Goal: Task Accomplishment & Management: Manage account settings

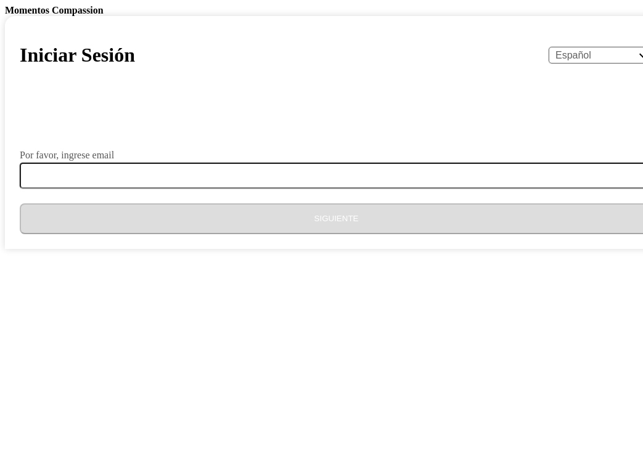
select select "es"
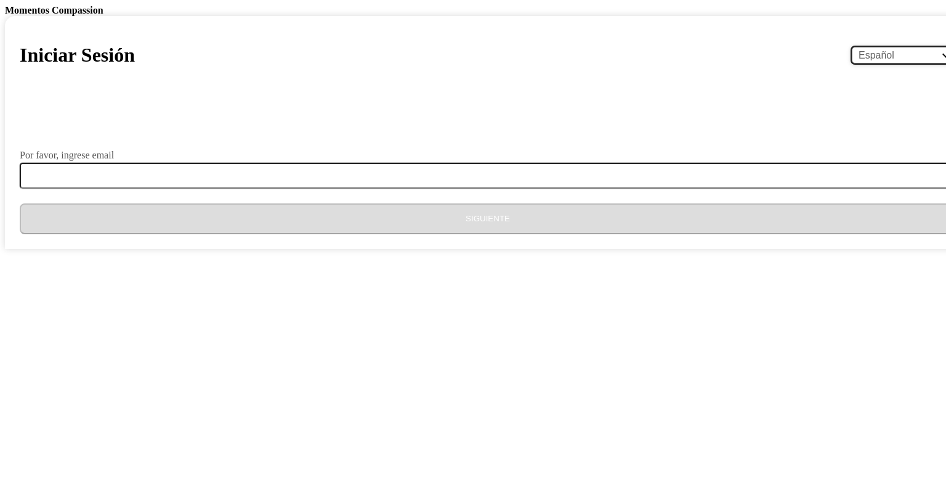
click at [642, 63] on select "English Español Français አማርኛ ဗမာ bahasa Indonesia Oromiffa Português සිංහල Kis…" at bounding box center [904, 55] width 104 height 17
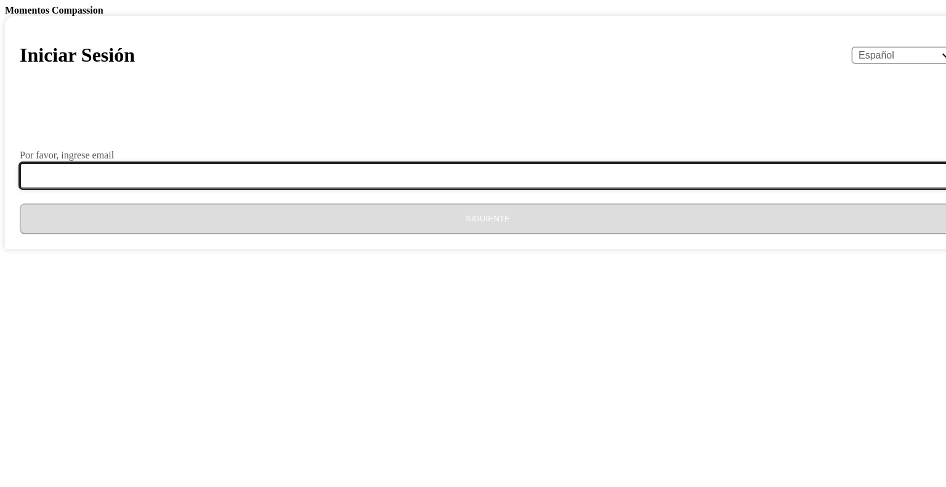
click at [378, 189] on input "Por favor, ingrese email" at bounding box center [495, 176] width 951 height 26
type input "[EMAIL_ADDRESS][DOMAIN_NAME]"
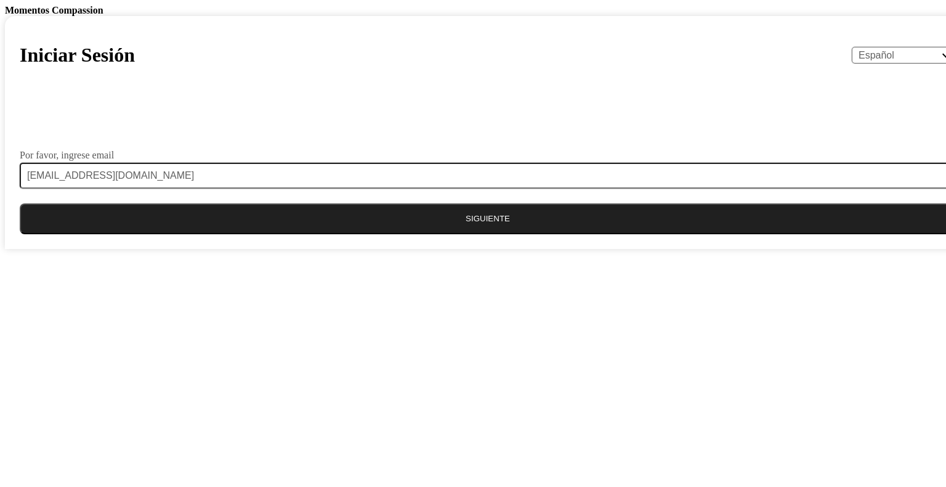
click at [461, 234] on button "Siguiente" at bounding box center [488, 218] width 937 height 31
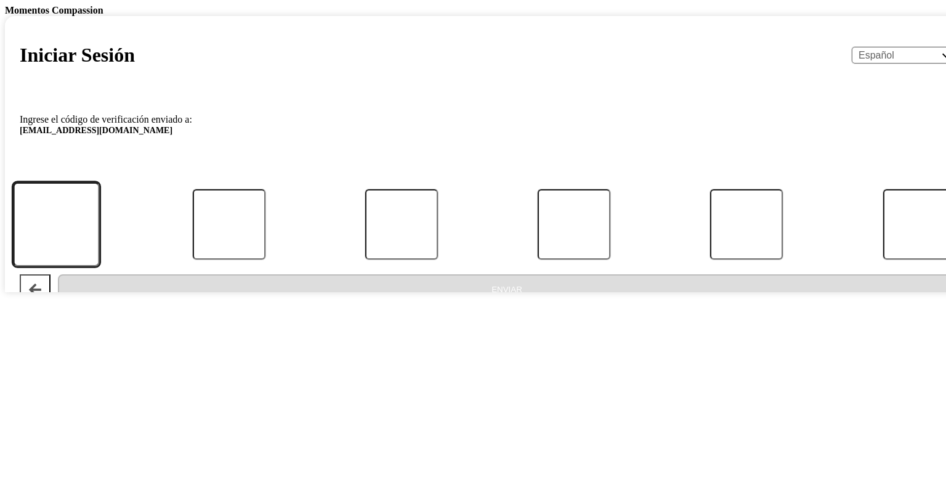
click at [100, 266] on input "Código" at bounding box center [56, 224] width 87 height 84
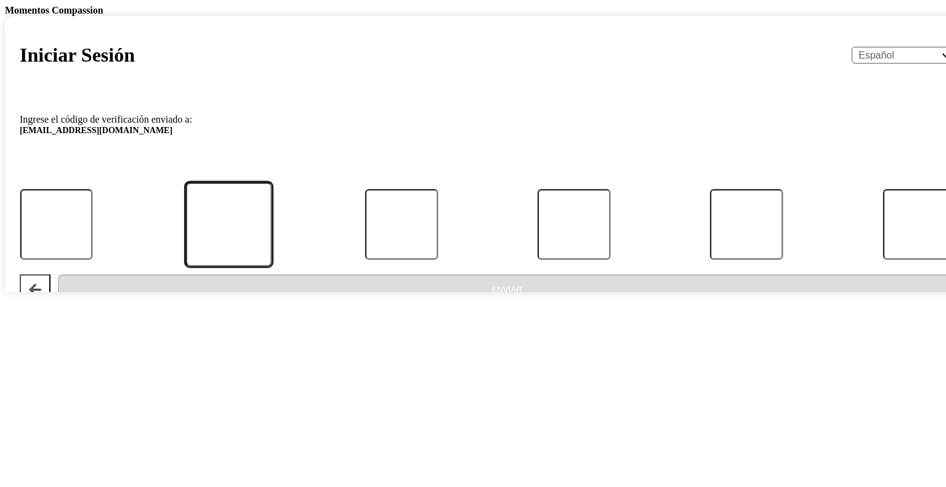
click at [273, 266] on input "Código" at bounding box center [229, 224] width 87 height 84
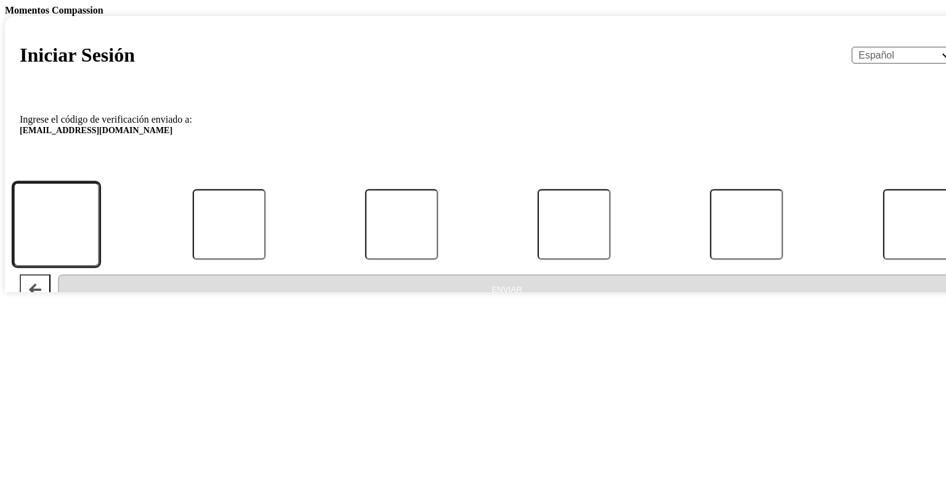
click at [100, 266] on input "Código" at bounding box center [56, 224] width 87 height 84
type input "2"
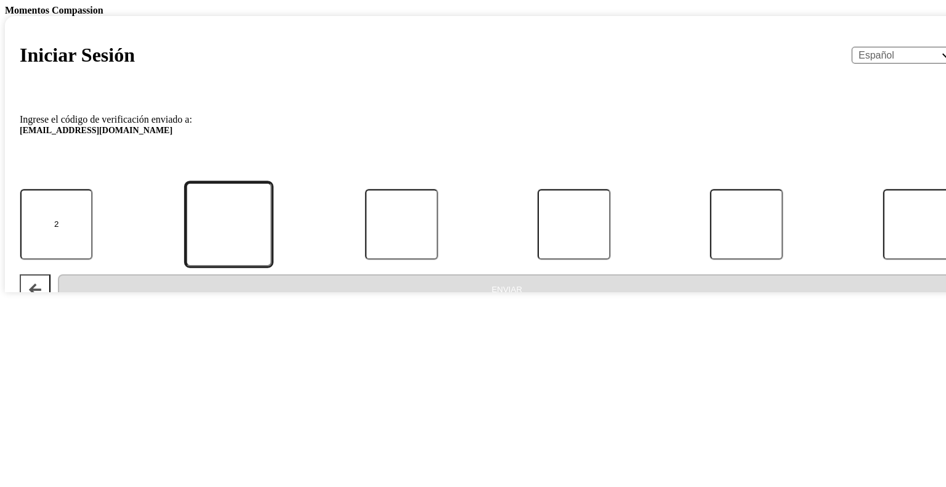
type input "0"
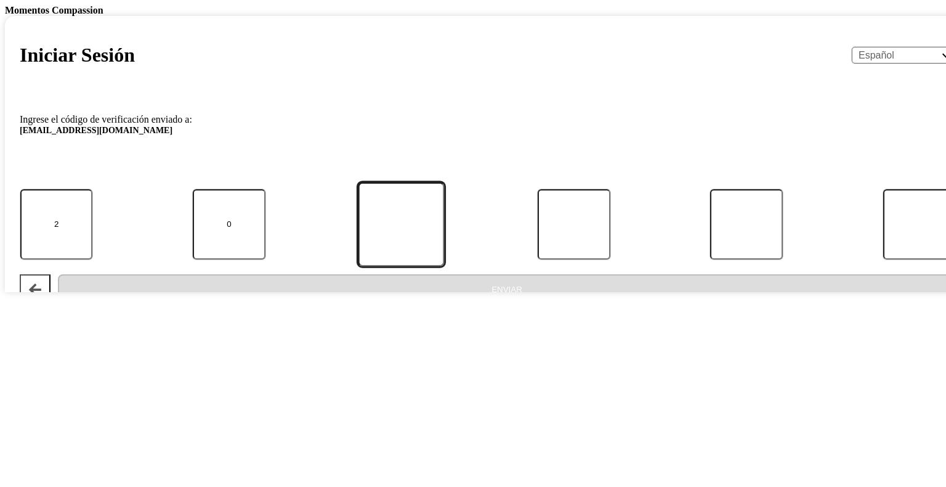
type input "8"
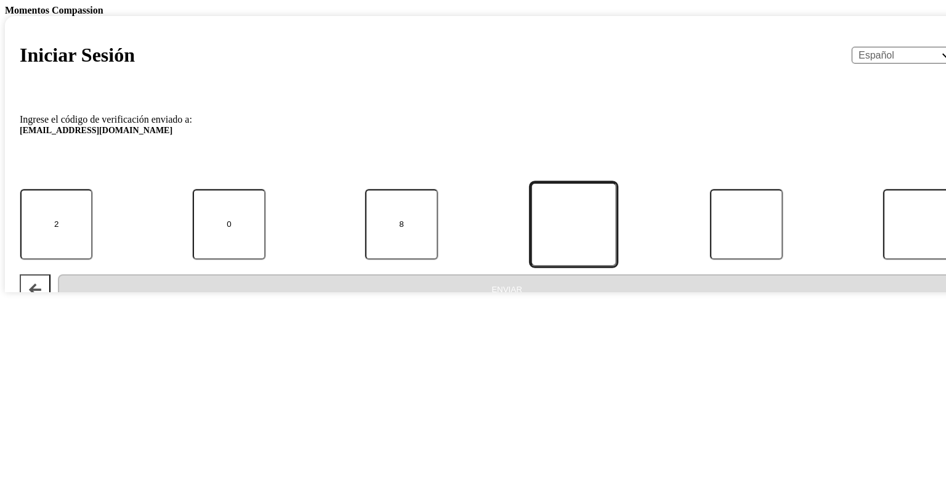
type input "4"
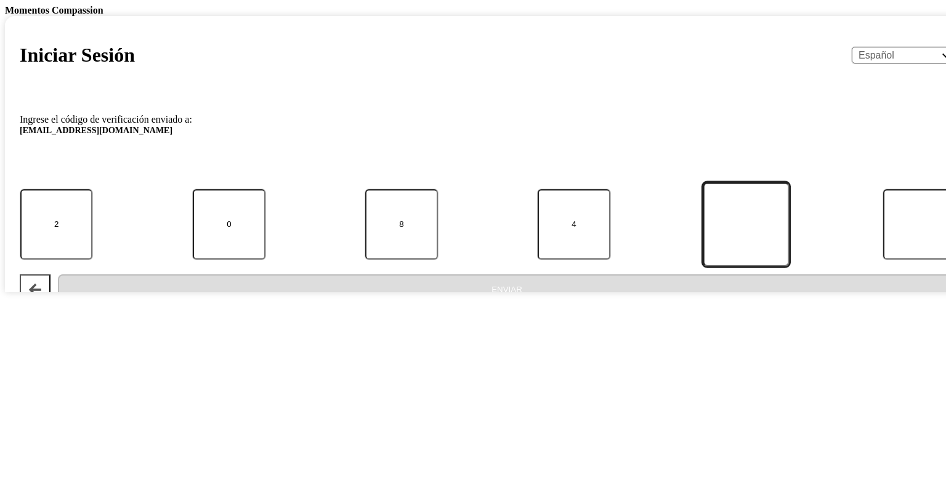
type input "5"
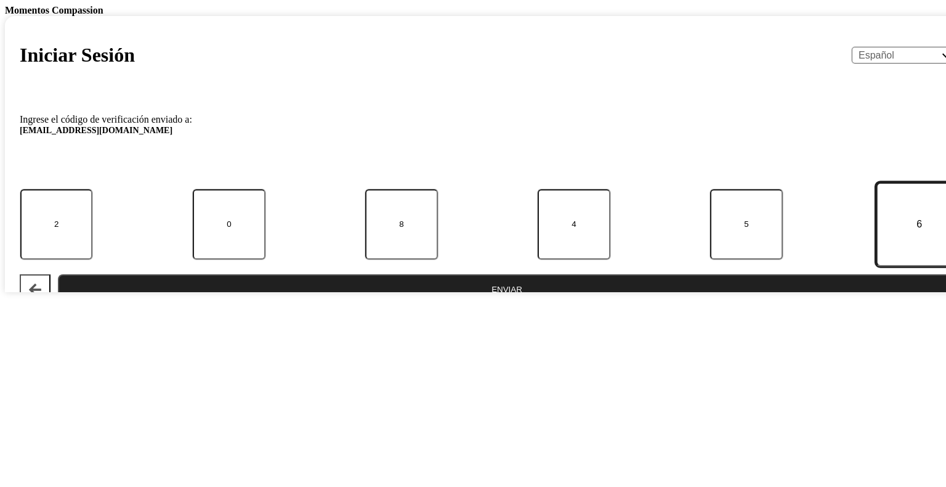
type input "6"
click at [488, 305] on button "Enviar" at bounding box center [507, 289] width 898 height 31
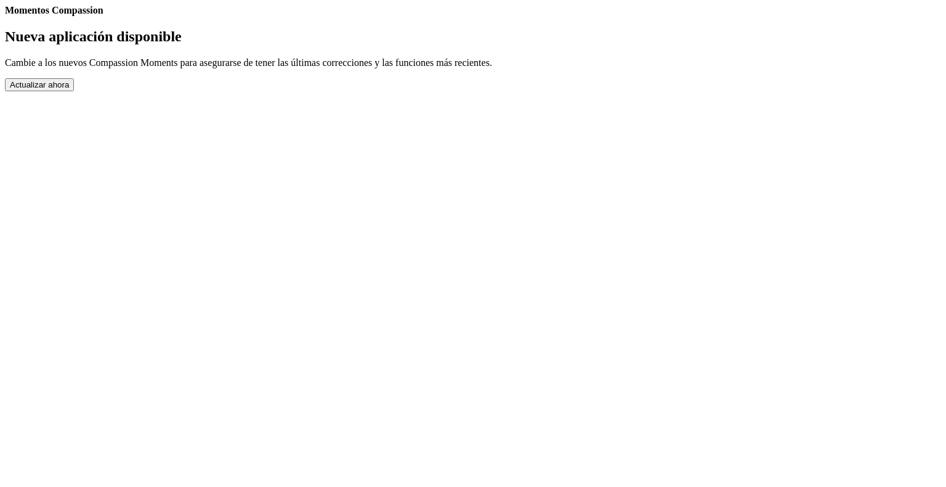
click at [74, 91] on button "Actualizar ahora" at bounding box center [39, 84] width 69 height 13
